Goal: Check status

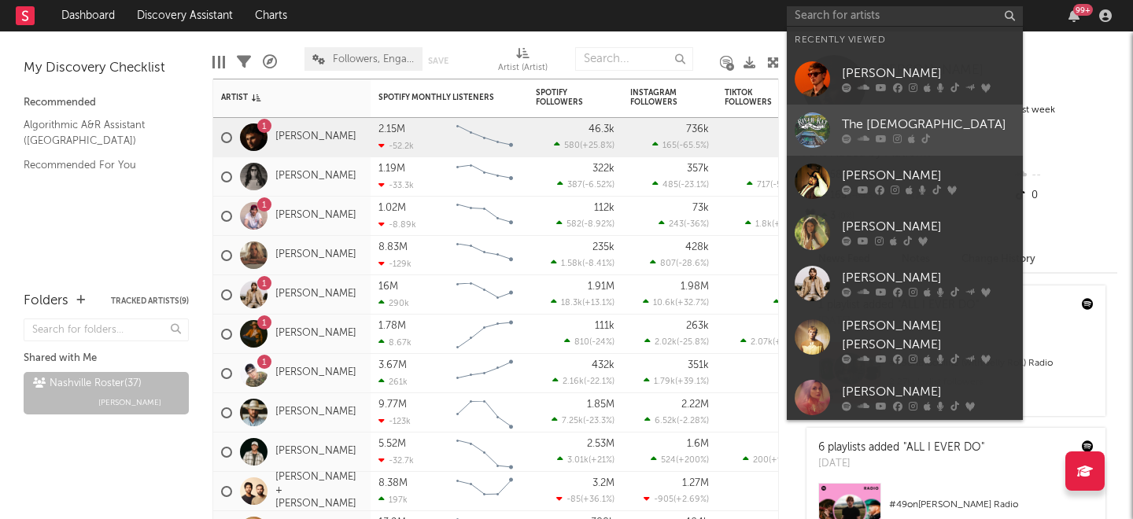
click at [870, 134] on div "The [DEMOGRAPHIC_DATA]" at bounding box center [928, 125] width 173 height 19
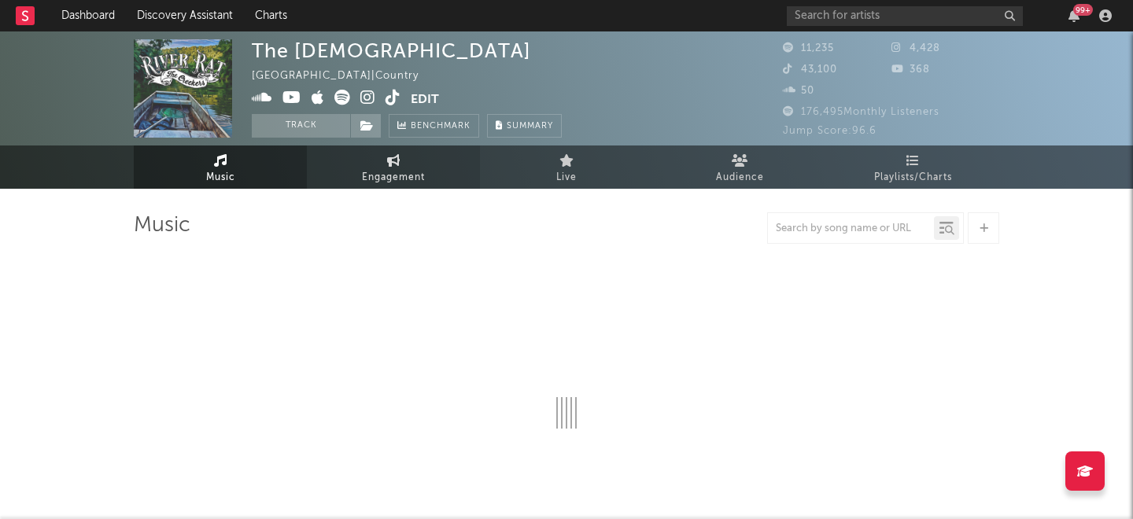
click at [360, 183] on link "Engagement" at bounding box center [393, 167] width 173 height 43
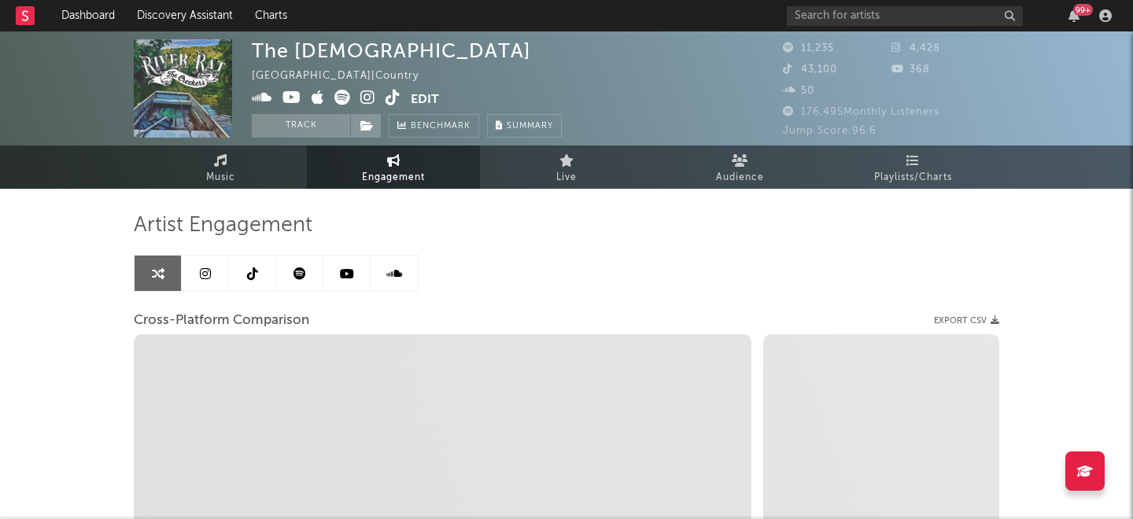
select select "1w"
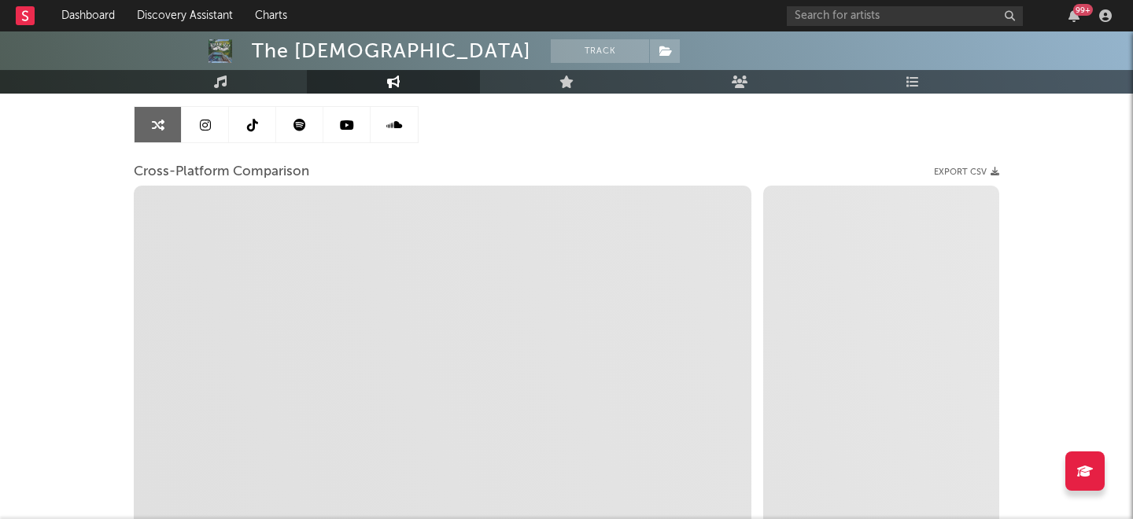
select select "1m"
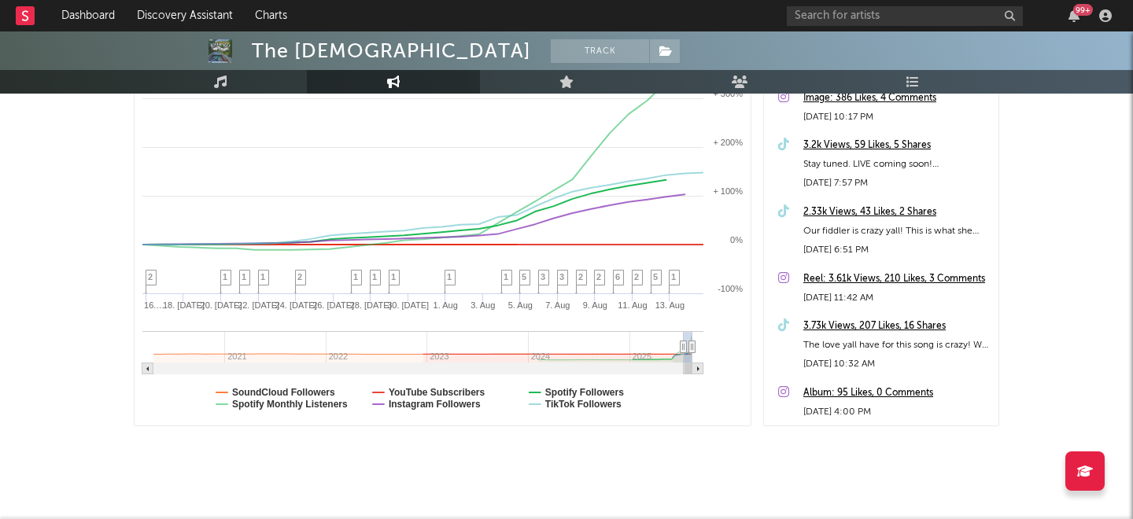
scroll to position [338, 0]
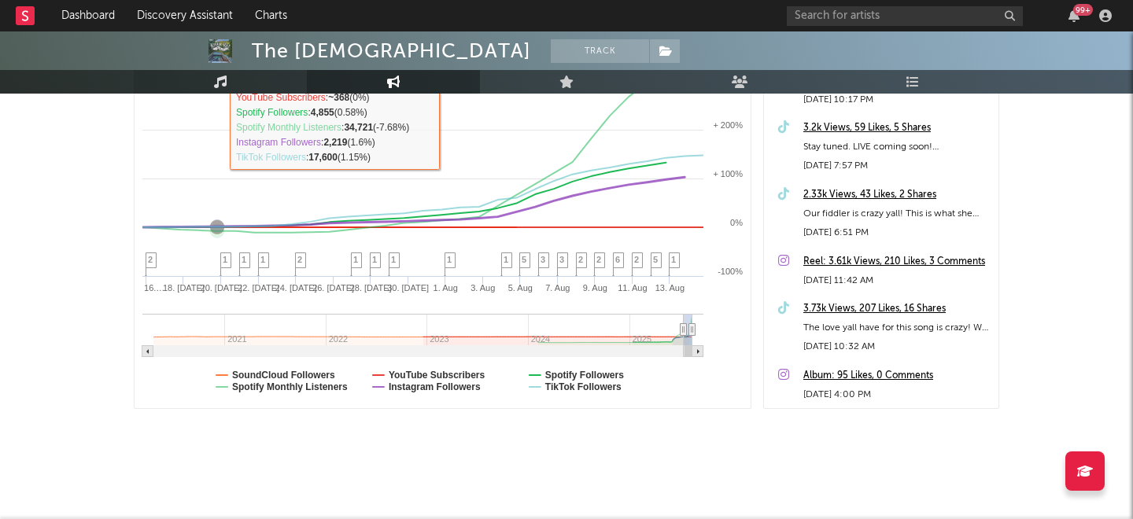
click at [220, 83] on icon at bounding box center [220, 82] width 13 height 13
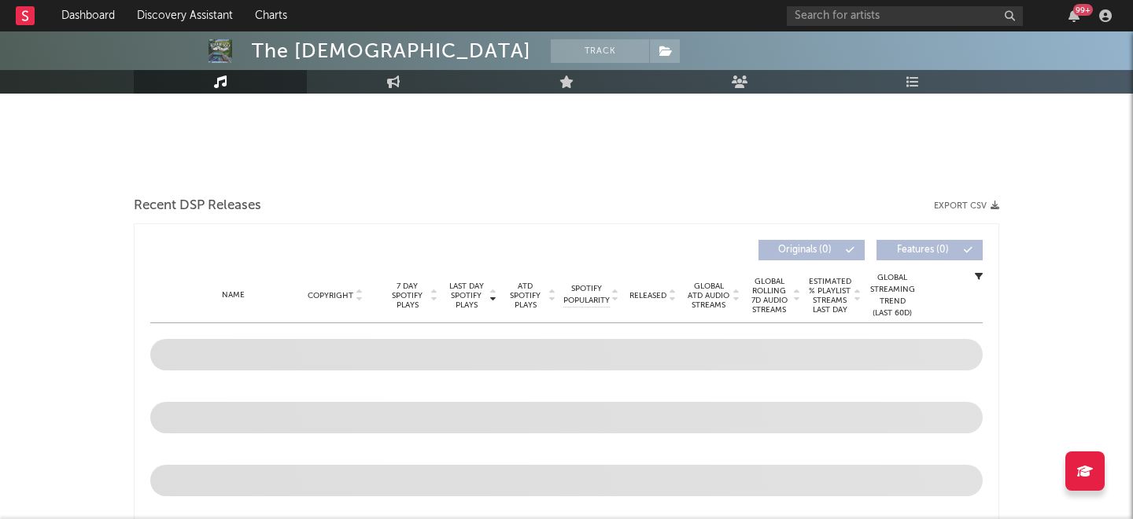
select select "6m"
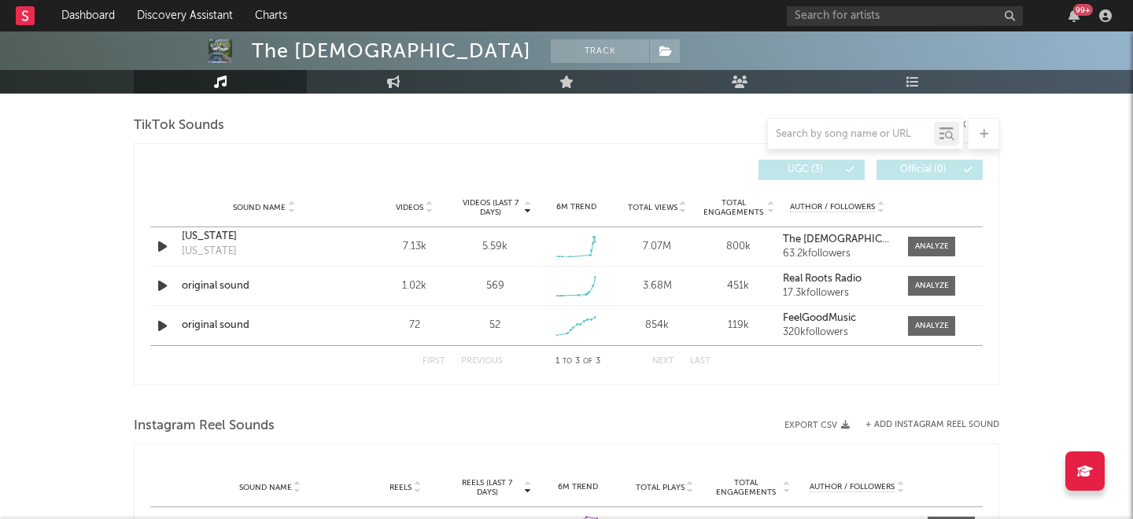
scroll to position [1062, 0]
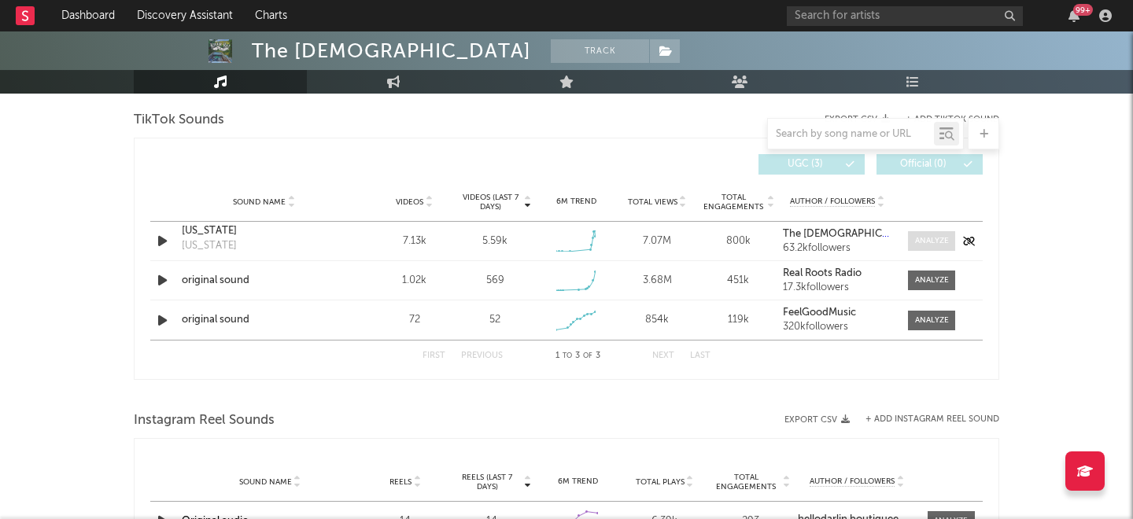
click at [931, 240] on div at bounding box center [932, 241] width 34 height 12
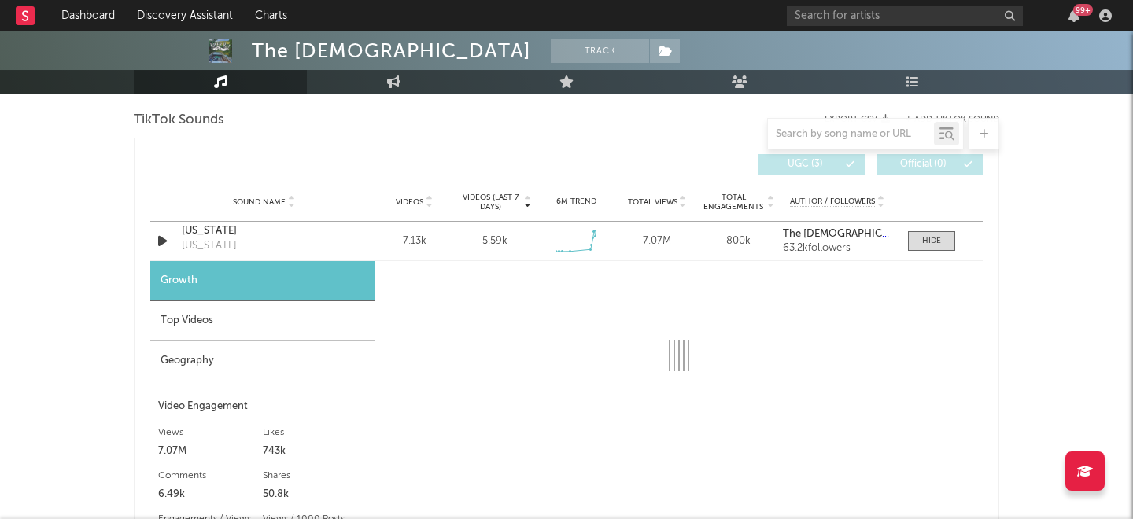
select select "1w"
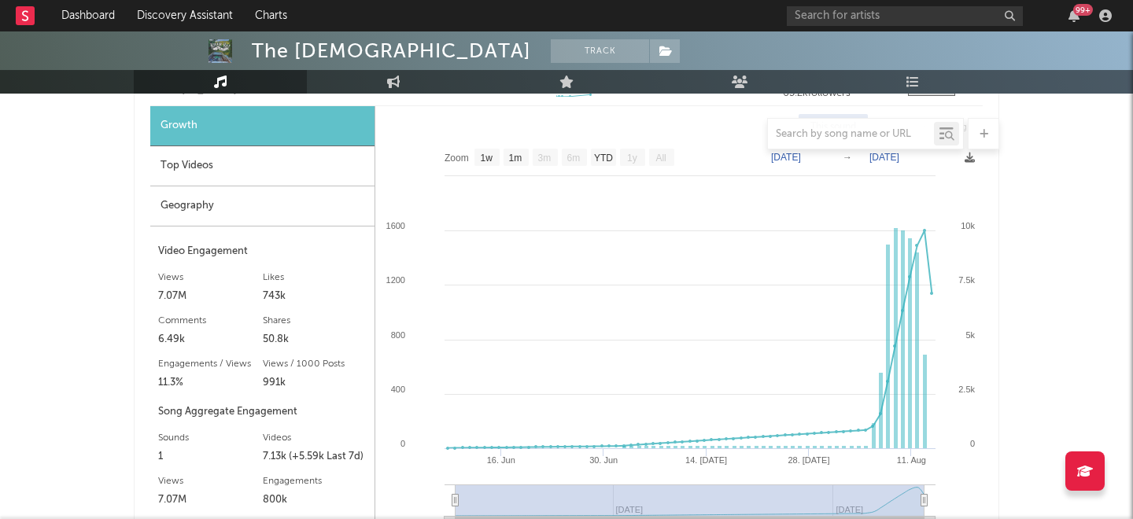
scroll to position [1225, 0]
